Goal: Task Accomplishment & Management: Use online tool/utility

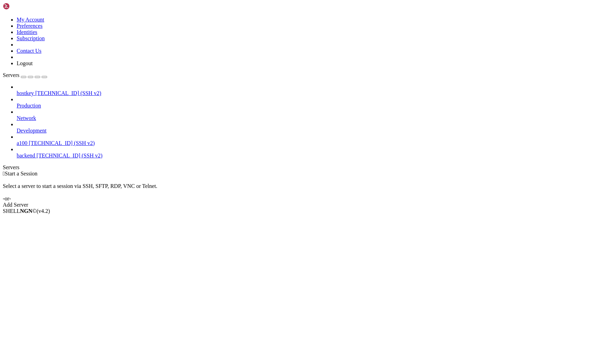
click at [29, 140] on span "[TECHNICAL_ID] (SSH v2)" at bounding box center [62, 143] width 66 height 6
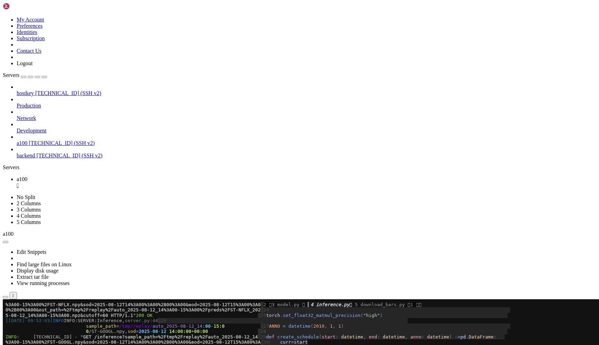
click at [170, 340] on span "%3A00-15%3A00%2FST-GOOGL.npy&sod=2025-08-12T14%3A00%3A00%2B00%3A00&eod=2025-08-…" at bounding box center [133, 341] width 255 height 5
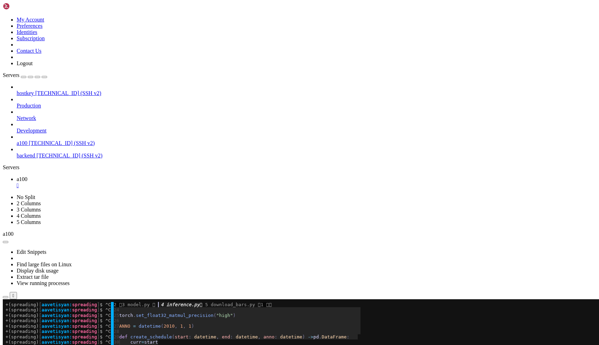
click at [206, 320] on x-row "+(spreading) [ aavetisyan: spreading ] $ ^C │ 26" at bounding box center [258, 320] width 505 height 5
